Goal: Task Accomplishment & Management: Manage account settings

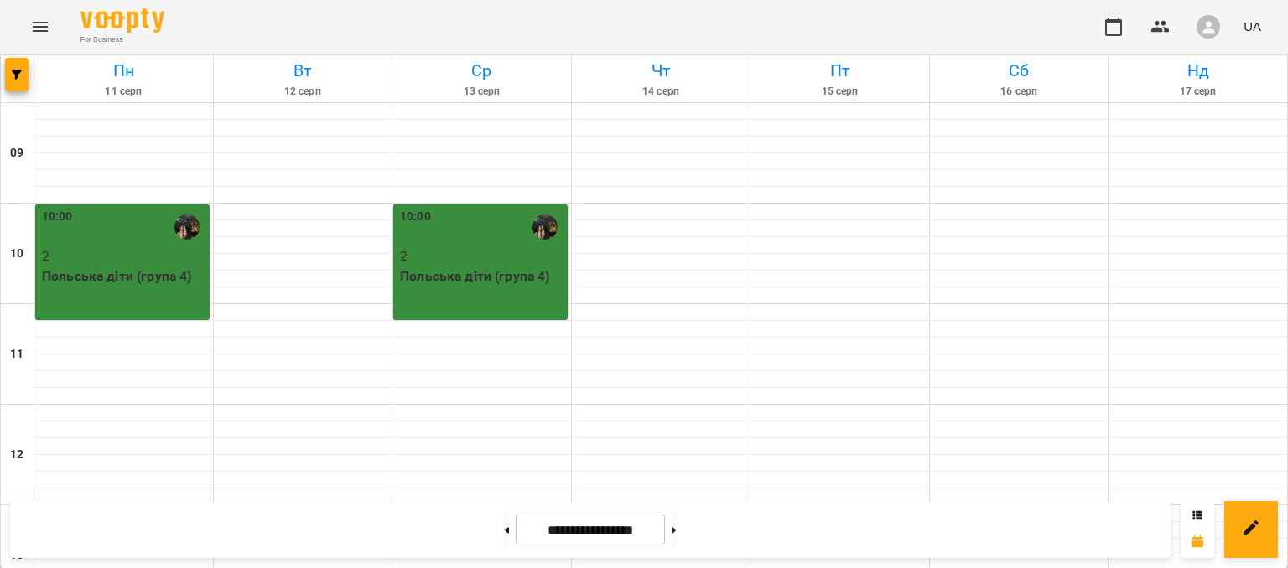
scroll to position [465, 0]
click at [1167, 22] on icon "button" at bounding box center [1160, 27] width 20 height 20
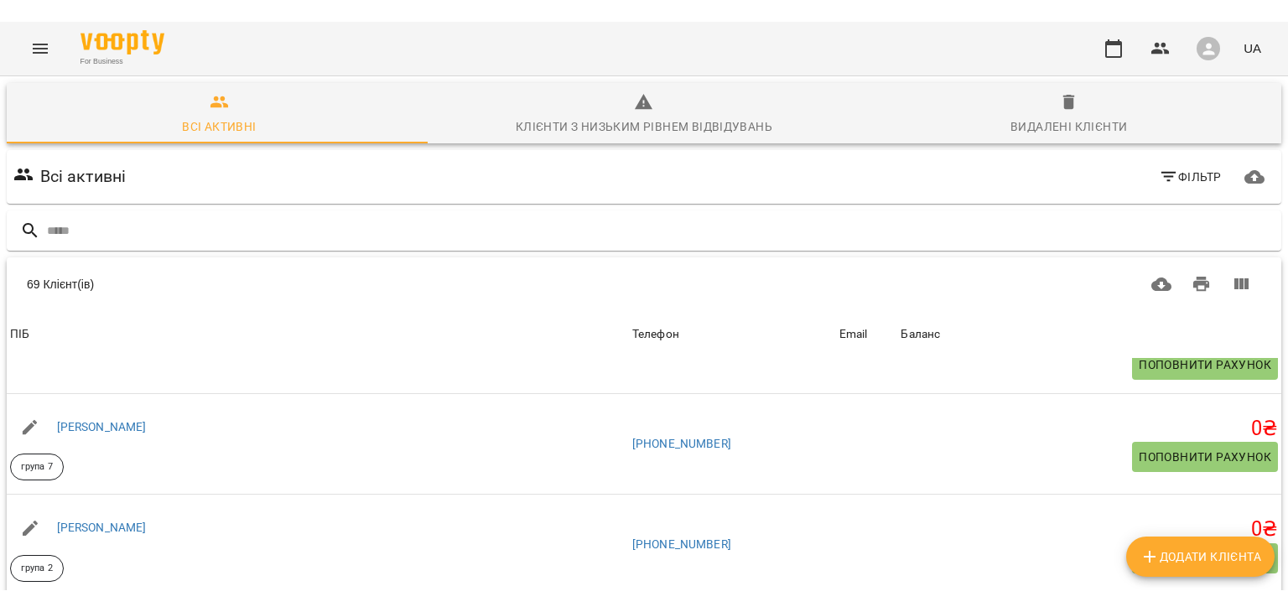
scroll to position [148, 0]
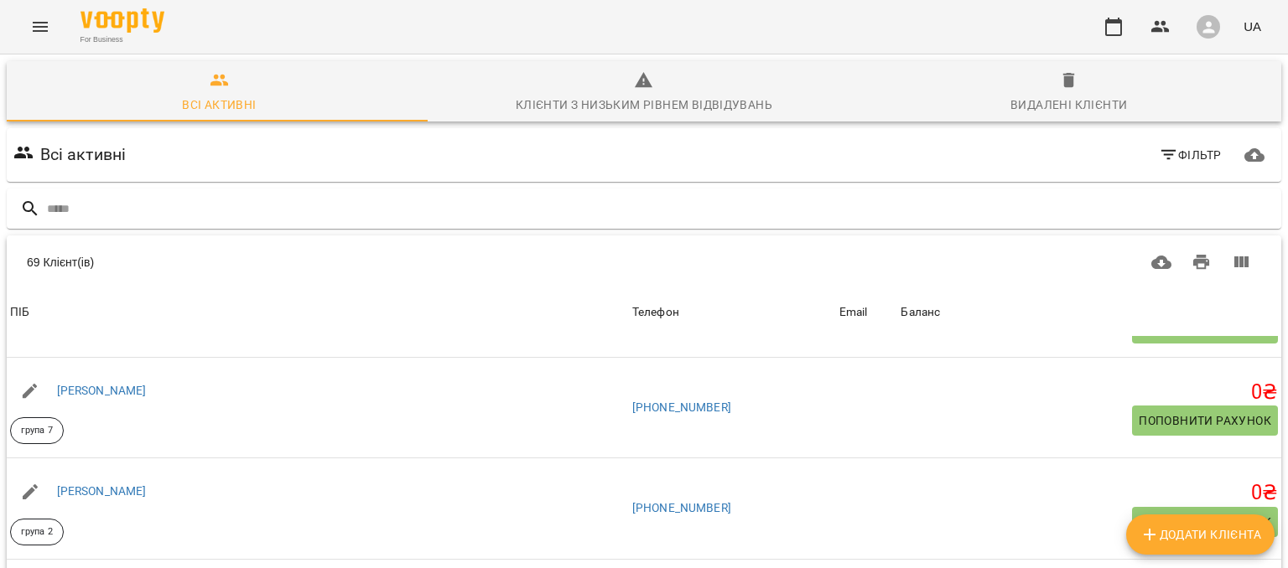
click at [51, 38] on button "Menu" at bounding box center [40, 27] width 40 height 40
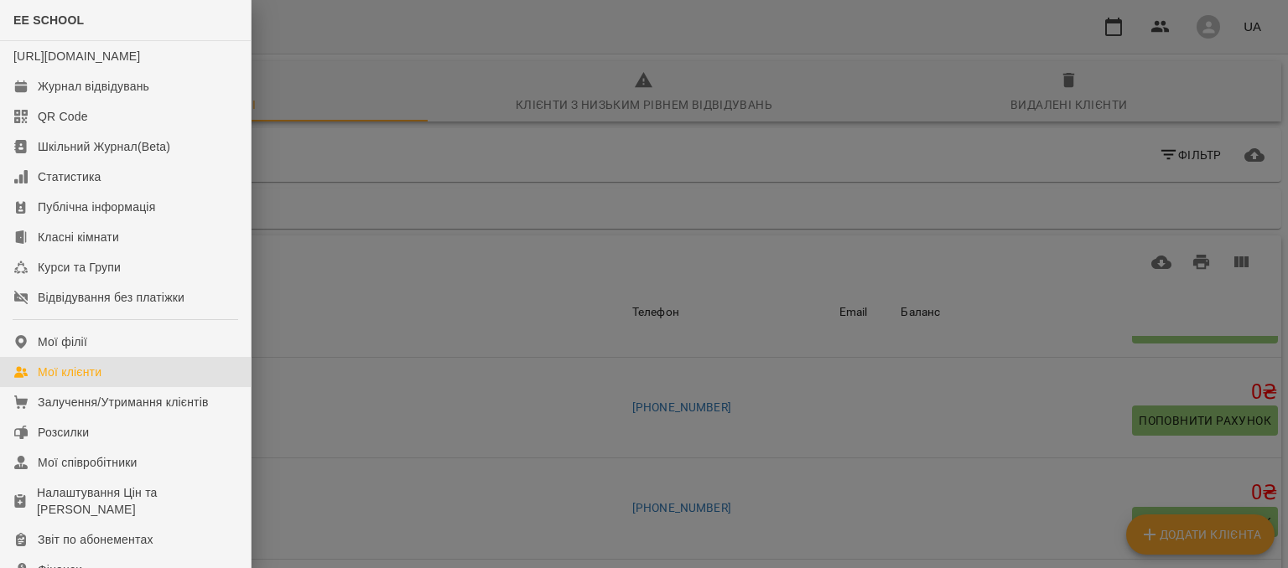
click at [778, 450] on div at bounding box center [644, 284] width 1288 height 568
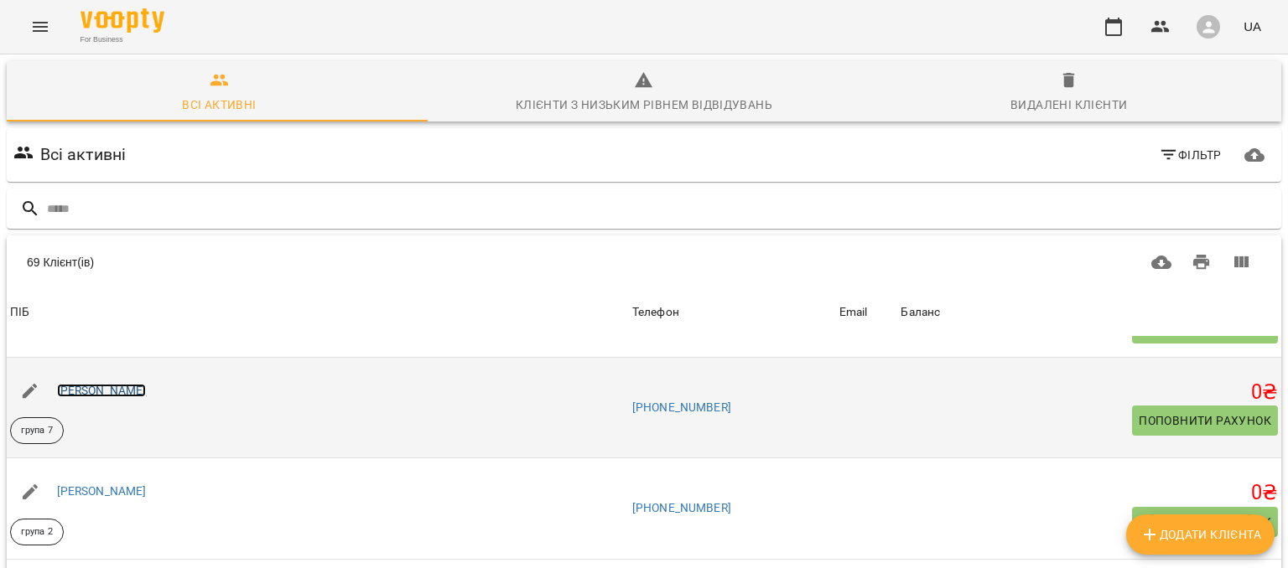
click at [91, 395] on link "[PERSON_NAME]" at bounding box center [102, 390] width 90 height 13
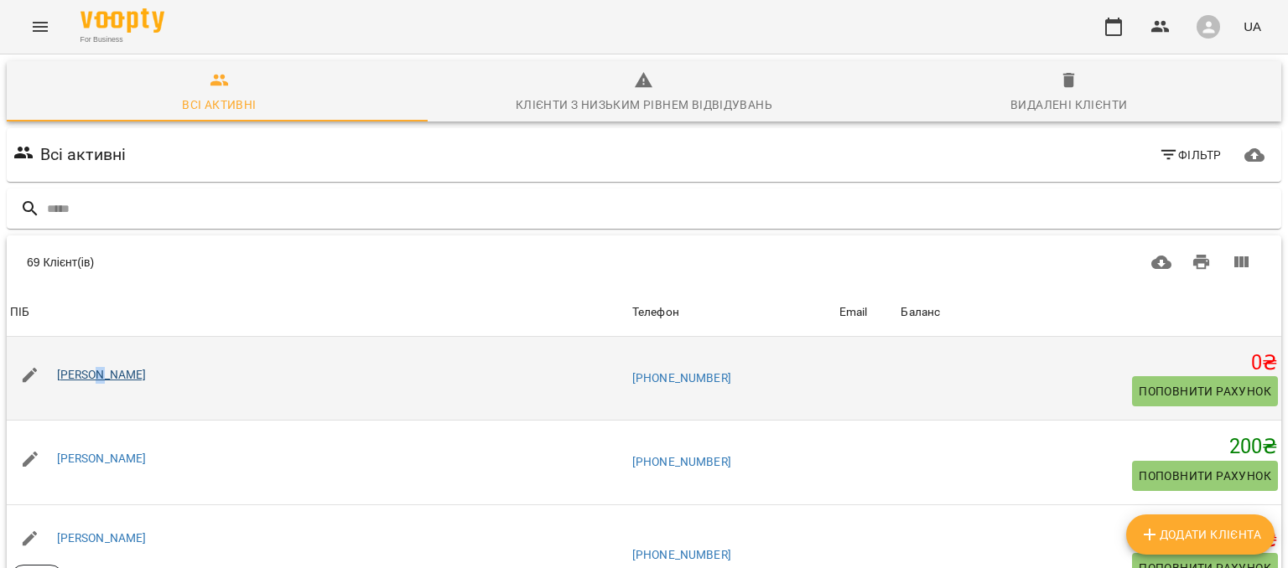
drag, startPoint x: 103, startPoint y: 382, endPoint x: 92, endPoint y: 374, distance: 13.8
click at [92, 374] on div "[PERSON_NAME]" at bounding box center [102, 375] width 96 height 23
click at [92, 374] on link "[PERSON_NAME]" at bounding box center [102, 374] width 90 height 13
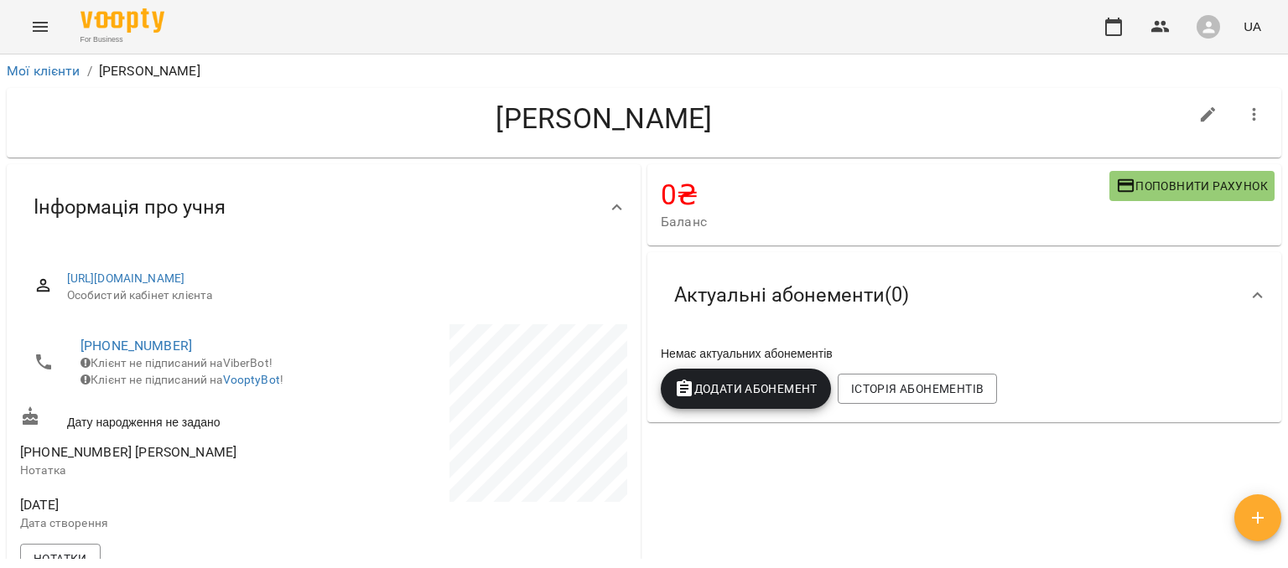
click at [436, 171] on div "Інформація про учня" at bounding box center [324, 207] width 634 height 86
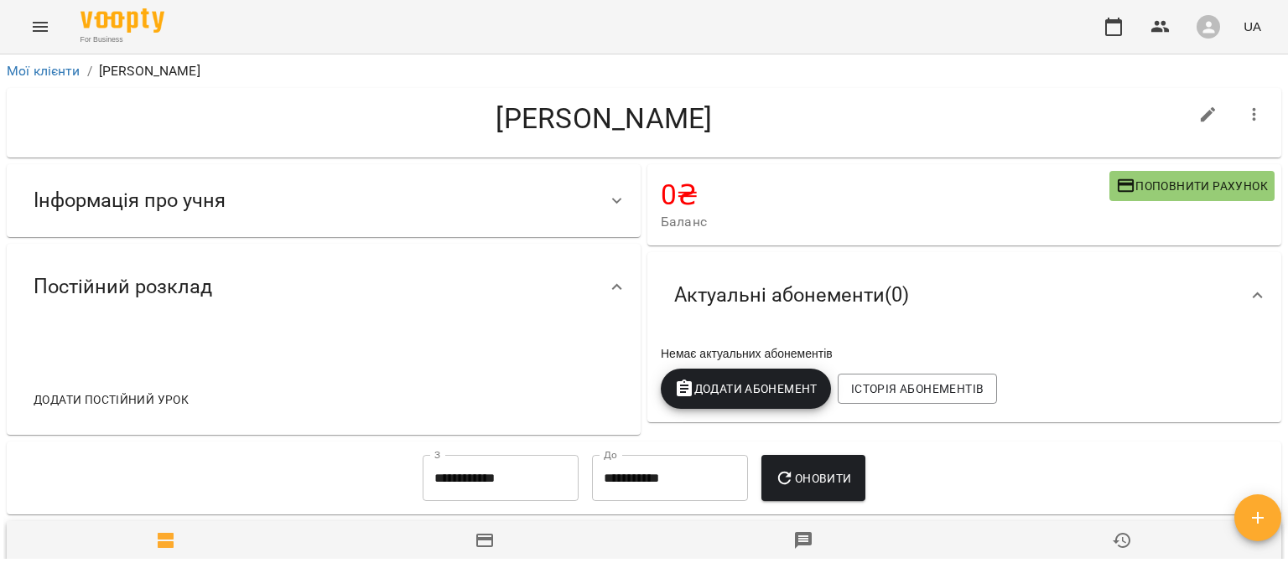
click at [591, 191] on div "Інформація про учня" at bounding box center [324, 200] width 634 height 73
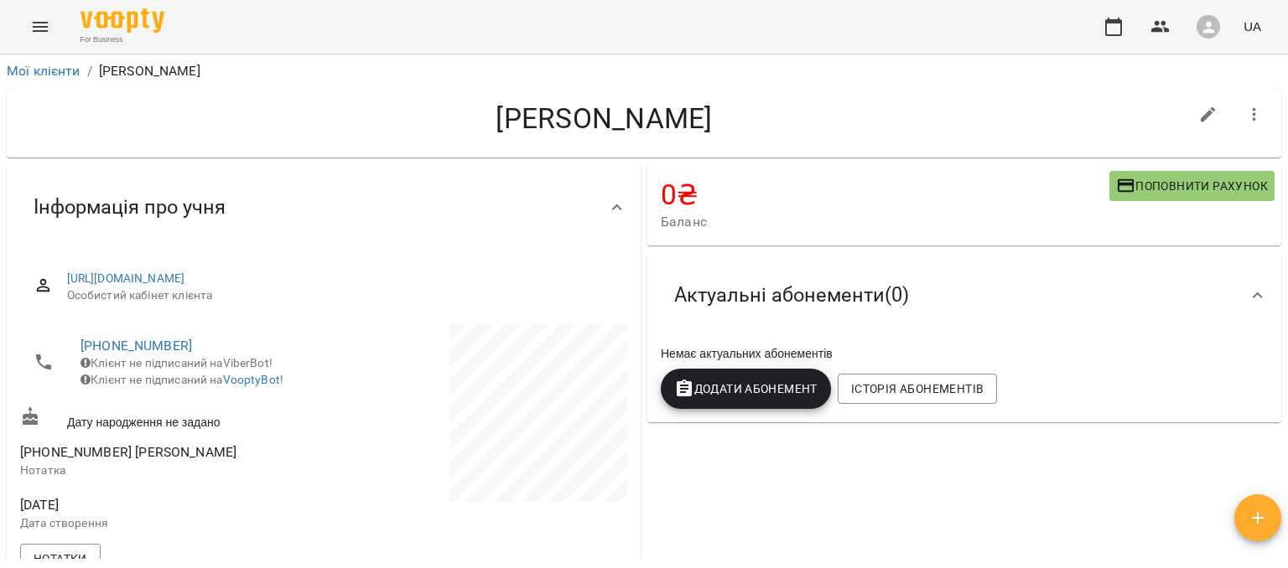
click at [591, 191] on div "Інформація про учня" at bounding box center [324, 207] width 634 height 86
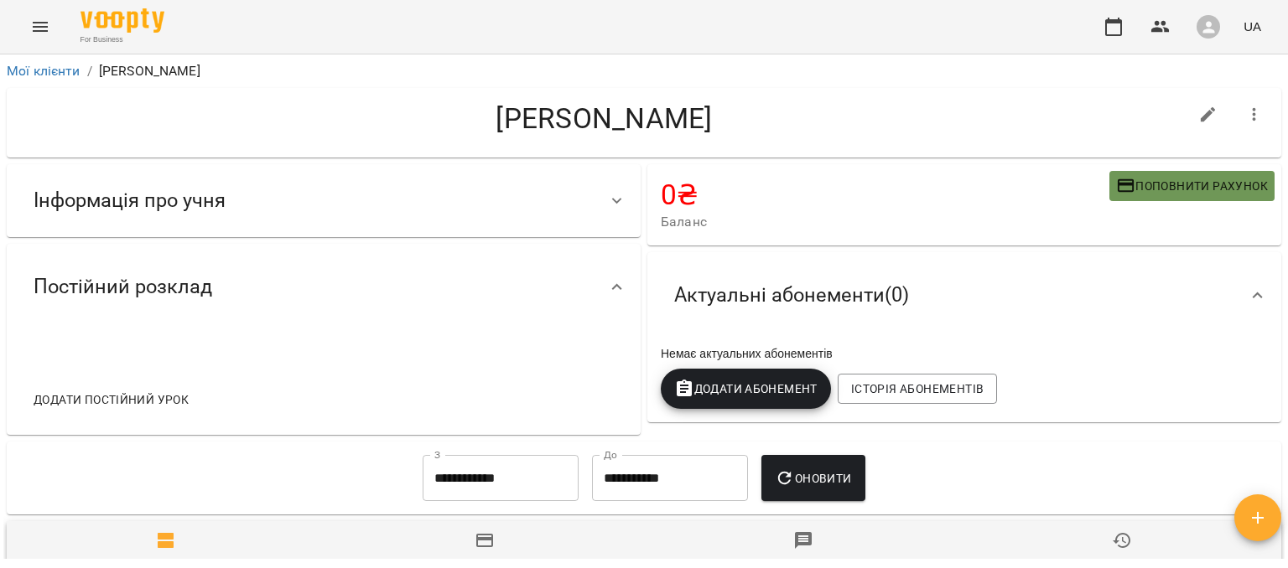
click at [1150, 185] on span "Поповнити рахунок" at bounding box center [1192, 186] width 152 height 20
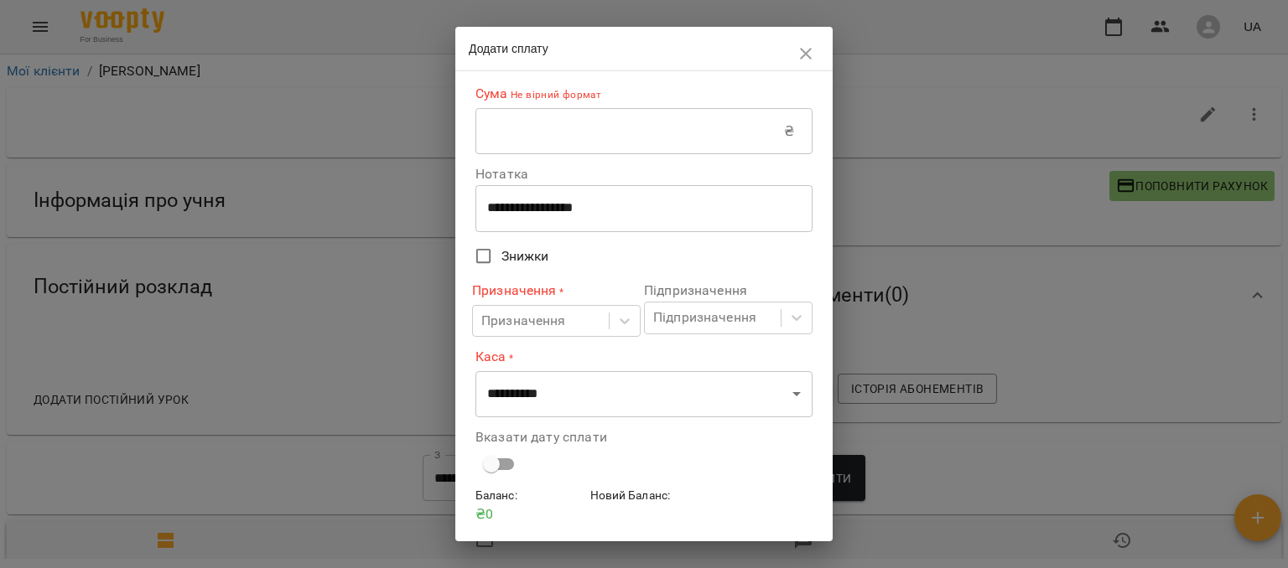
click at [792, 56] on button "button" at bounding box center [806, 54] width 40 height 40
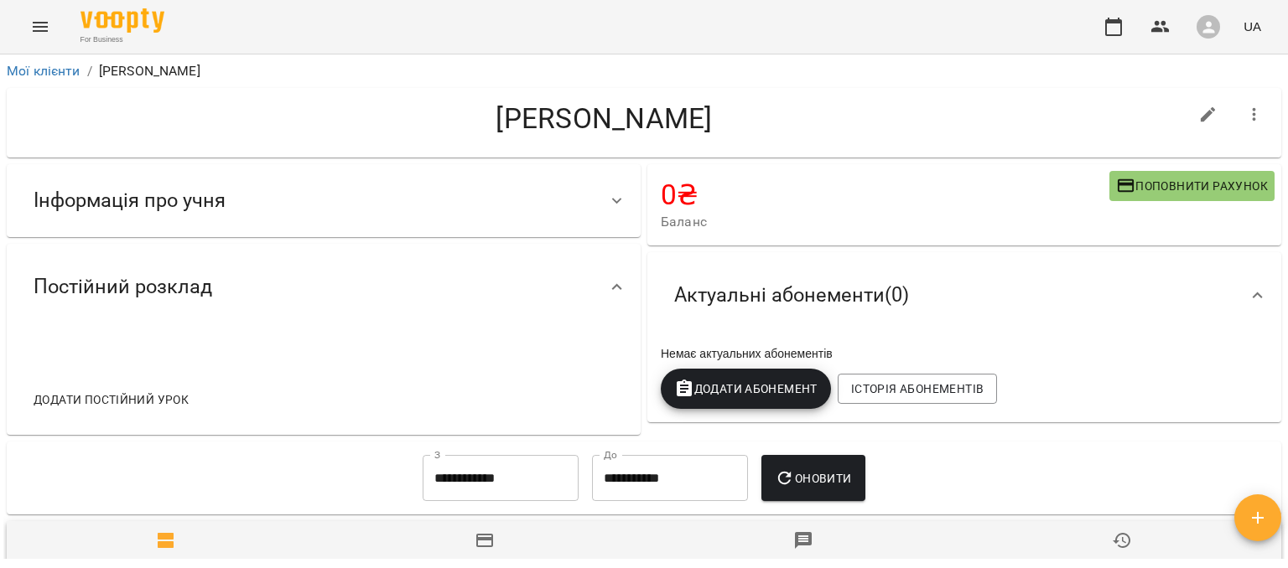
drag, startPoint x: 330, startPoint y: 245, endPoint x: 329, endPoint y: 231, distance: 13.4
click at [329, 231] on div "Інформація про учня [URL][DOMAIN_NAME] Особистий кабінет клієнта [PHONE_NUMBER]…" at bounding box center [323, 300] width 641 height 278
click at [329, 231] on div "Інформація про учня" at bounding box center [324, 200] width 634 height 73
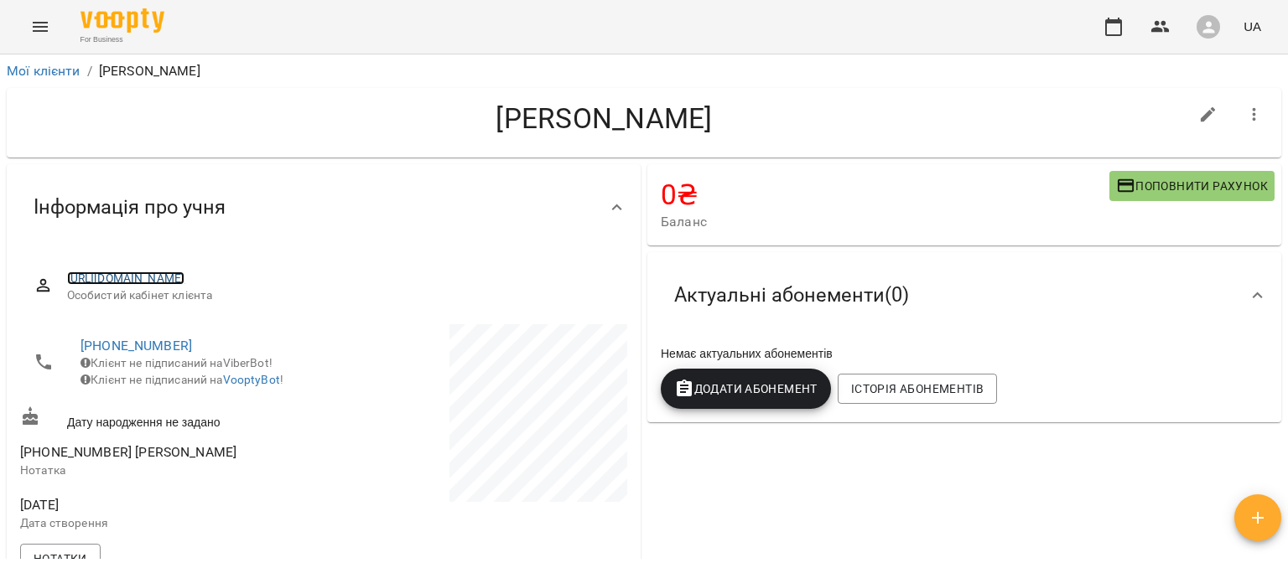
click at [185, 276] on link "[URL][DOMAIN_NAME]" at bounding box center [126, 278] width 118 height 13
click at [558, 174] on div "Інформація про учня" at bounding box center [324, 207] width 634 height 86
